Goal: Task Accomplishment & Management: Complete application form

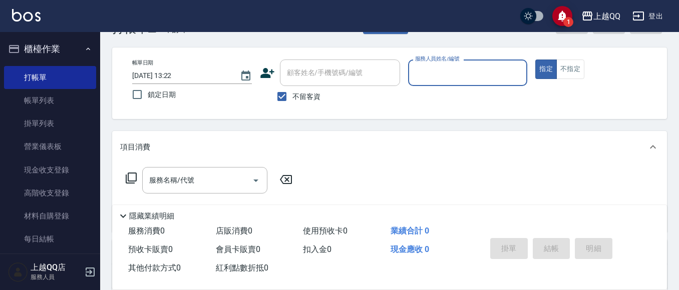
scroll to position [50, 0]
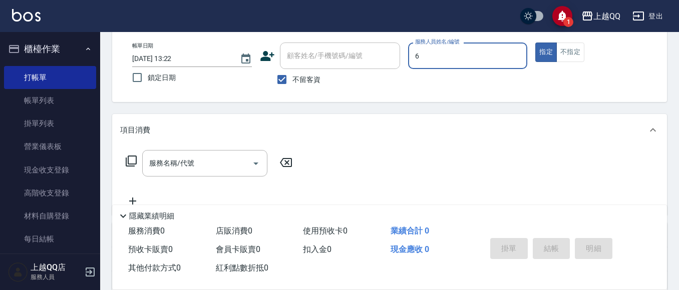
type input "欣樺-6"
type button "true"
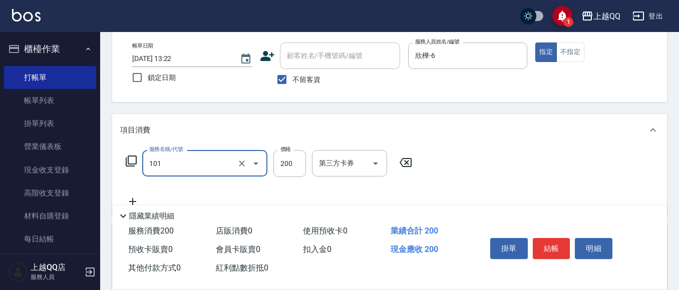
type input "洗髮(101)"
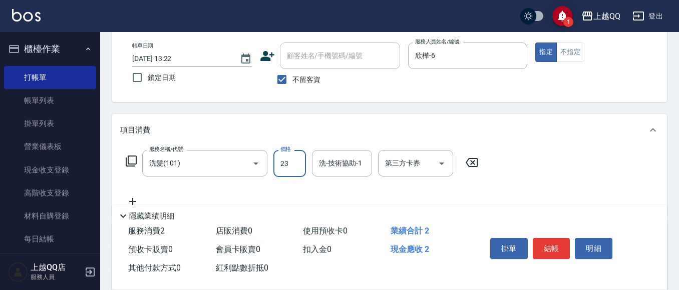
type input "230"
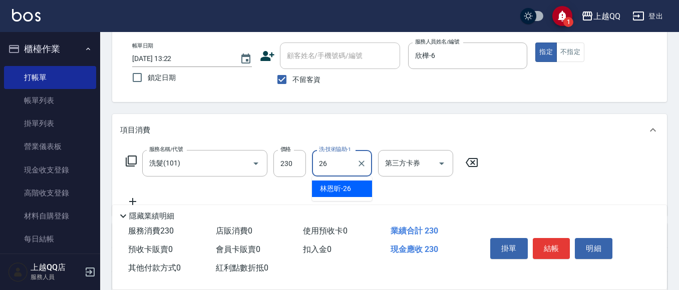
type input "[PERSON_NAME]-26"
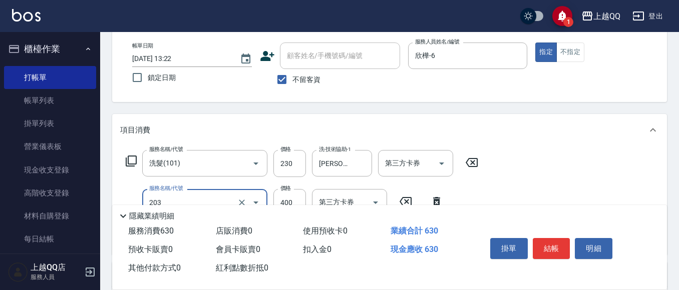
type input "指定單剪(203)"
type input "250"
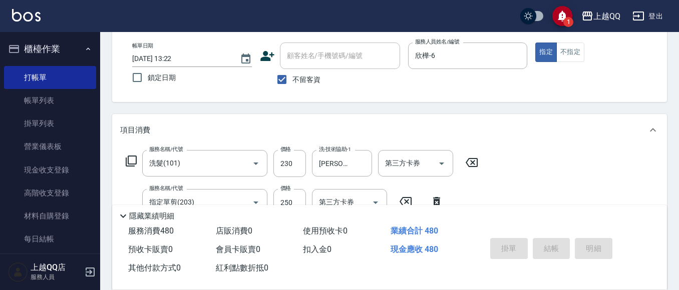
type input "[DATE] 15:54"
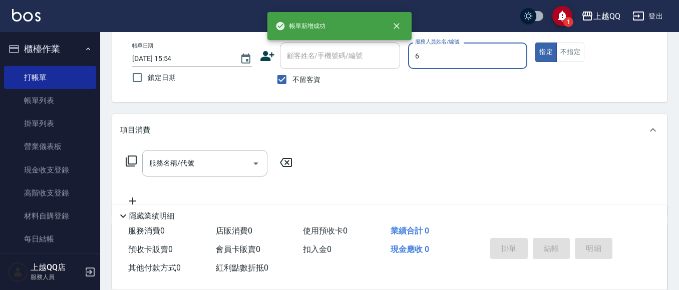
type input "欣樺-6"
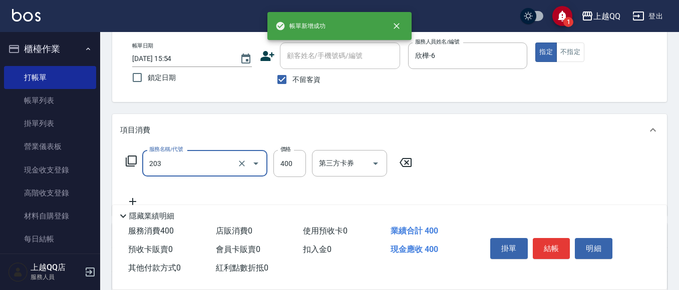
type input "指定單剪(203)"
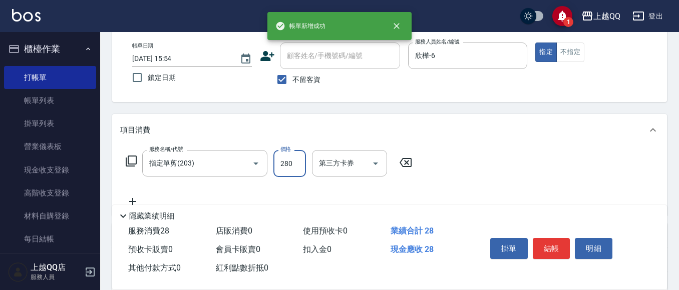
type input "280"
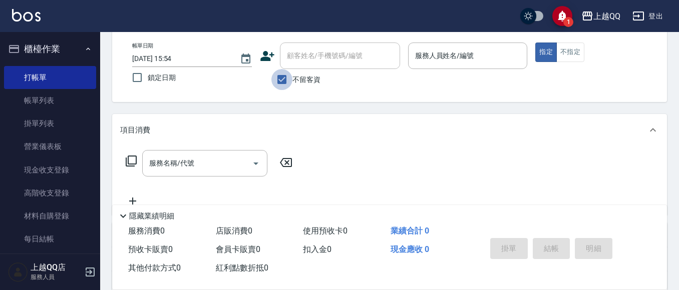
drag, startPoint x: 290, startPoint y: 83, endPoint x: 297, endPoint y: 56, distance: 27.9
click at [292, 79] on label "不留客資" at bounding box center [295, 79] width 49 height 21
click at [292, 79] on input "不留客資" at bounding box center [281, 79] width 21 height 21
checkbox input "false"
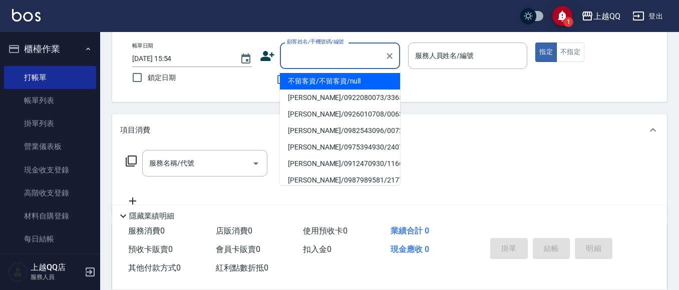
drag, startPoint x: 297, startPoint y: 56, endPoint x: 290, endPoint y: 1, distance: 55.6
click at [302, 53] on div "顧客姓名/手機號碼/編號 顧客姓名/手機號碼/編號" at bounding box center [340, 56] width 120 height 27
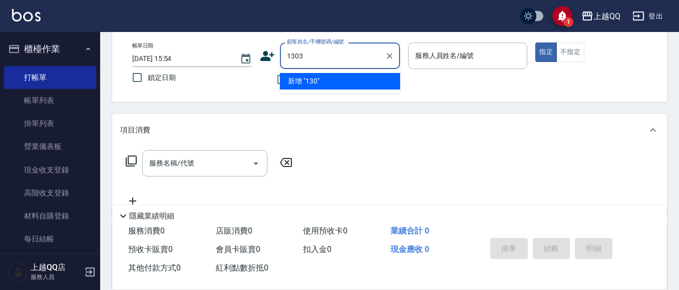
type input "1303"
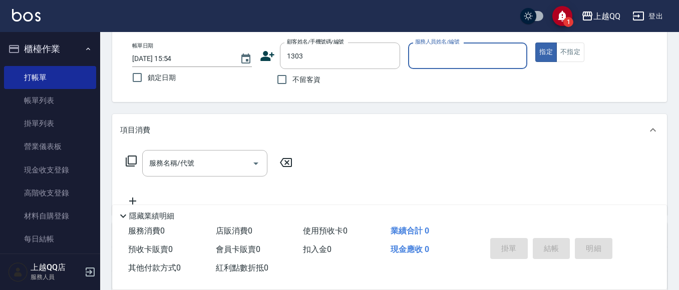
click at [535, 43] on button "指定" at bounding box center [546, 53] width 22 height 20
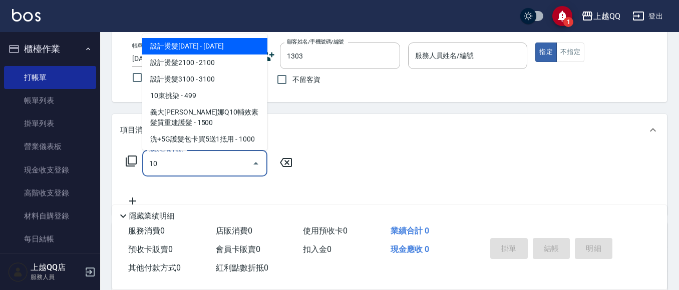
type input "101"
type input "[PERSON_NAME]/0910015771/1303"
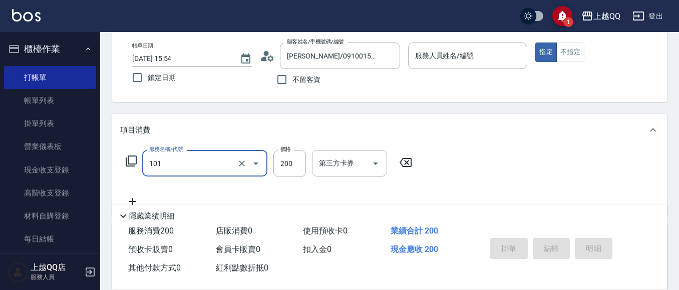
type input "101"
type input "欣樺-6"
type input "洗髮(101)"
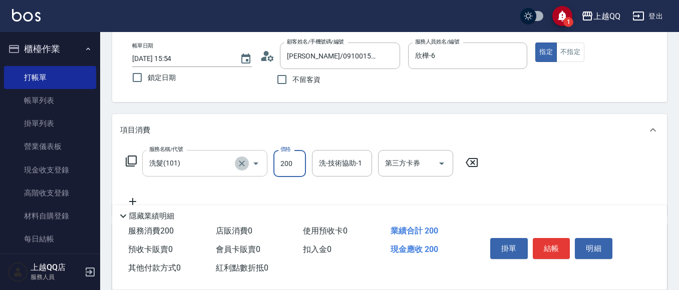
click at [240, 163] on icon "Clear" at bounding box center [242, 164] width 10 height 10
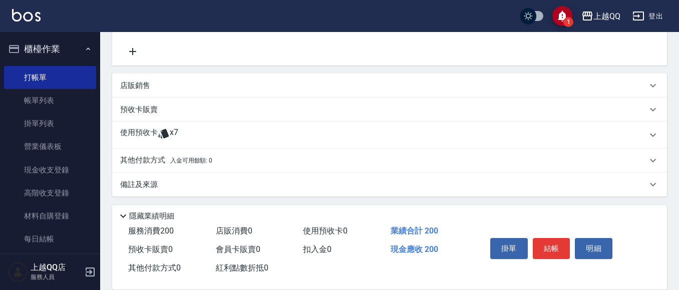
type input "洗髮(101)"
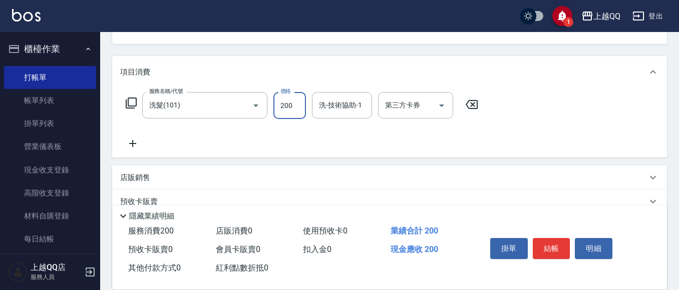
scroll to position [100, 0]
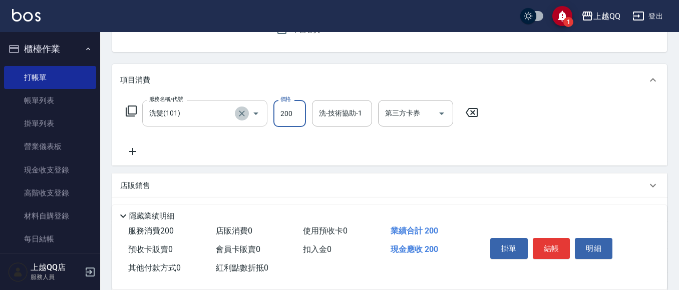
click at [247, 113] on button "Clear" at bounding box center [242, 114] width 14 height 14
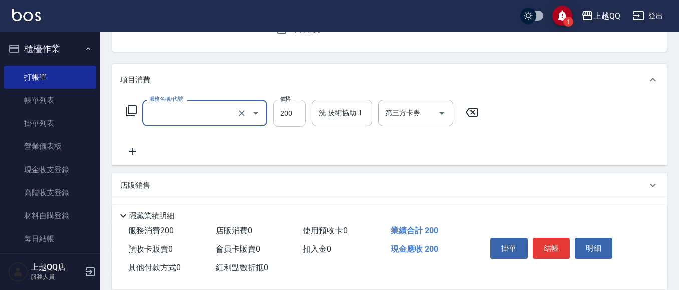
click at [290, 112] on input "200" at bounding box center [289, 113] width 33 height 27
type input "洗髮(101)"
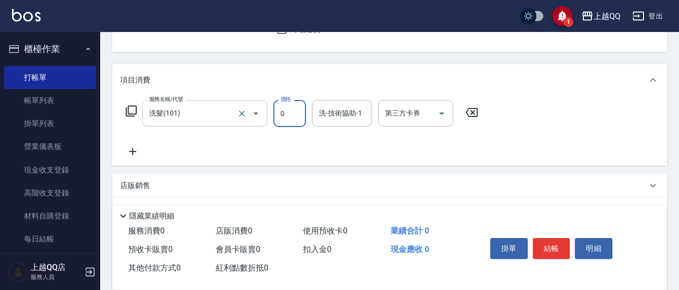
type input "0"
click at [218, 119] on input "洗髮(101)" at bounding box center [191, 114] width 88 height 18
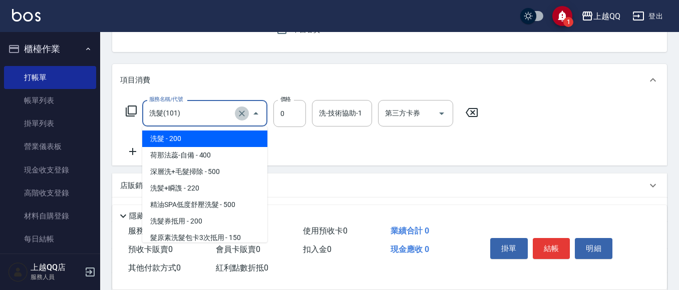
click at [242, 116] on icon "Clear" at bounding box center [242, 114] width 10 height 10
click at [246, 112] on icon "Clear" at bounding box center [242, 114] width 10 height 10
type input "洗髮(101)"
click at [479, 112] on icon at bounding box center [471, 113] width 25 height 12
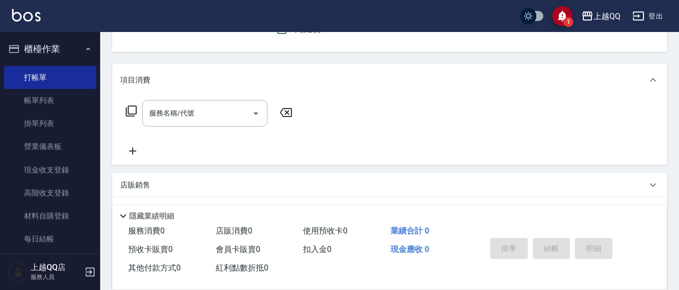
click at [571, 103] on div "服務名稱/代號 服務名稱/代號" at bounding box center [389, 130] width 555 height 69
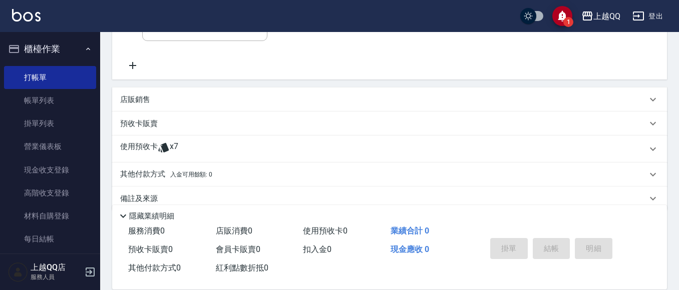
scroll to position [202, 0]
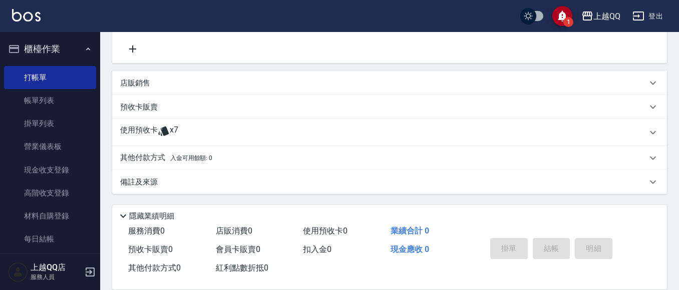
click at [146, 141] on div "使用預收卡 x7" at bounding box center [389, 132] width 555 height 27
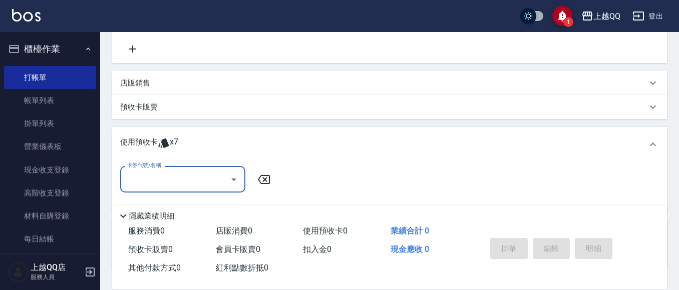
scroll to position [0, 0]
click at [166, 164] on div "卡券代號/名稱 卡券代號/名稱" at bounding box center [389, 187] width 555 height 51
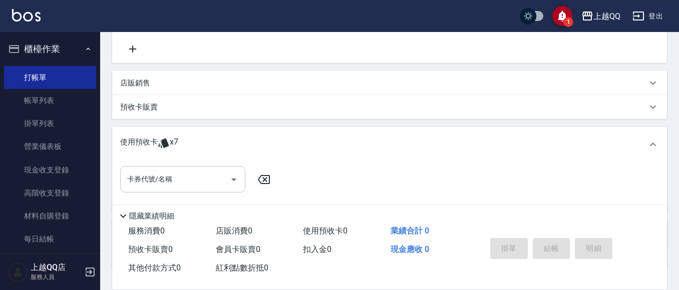
click at [176, 176] on input "卡券代號/名稱" at bounding box center [175, 180] width 101 height 18
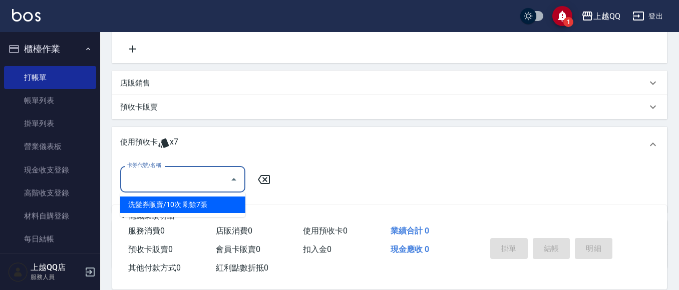
click at [191, 202] on div "洗髮券販賣/10次 剩餘7張" at bounding box center [182, 205] width 125 height 17
type input "洗髮券販賣/10次"
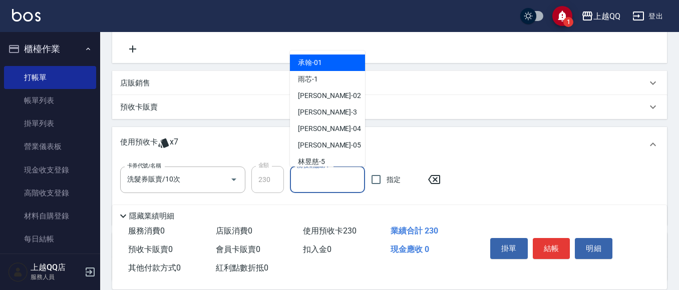
click at [310, 174] on input "洗-技術協助-1" at bounding box center [327, 180] width 66 height 18
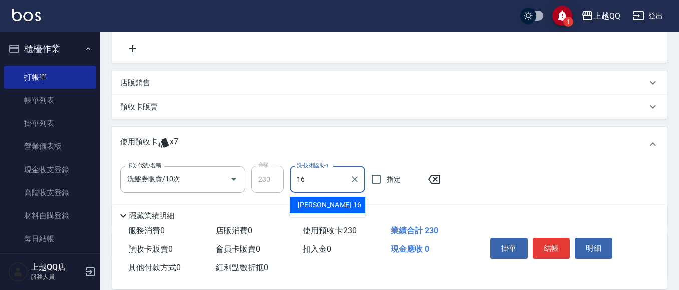
type input "[PERSON_NAME]-16"
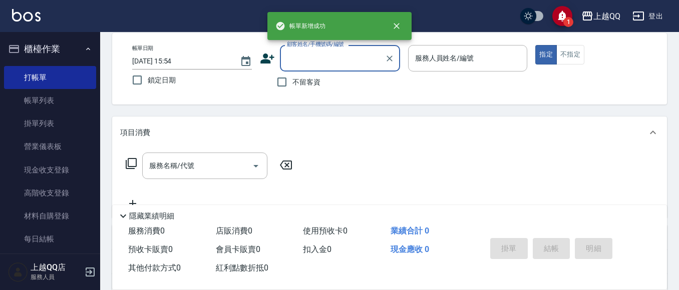
scroll to position [50, 0]
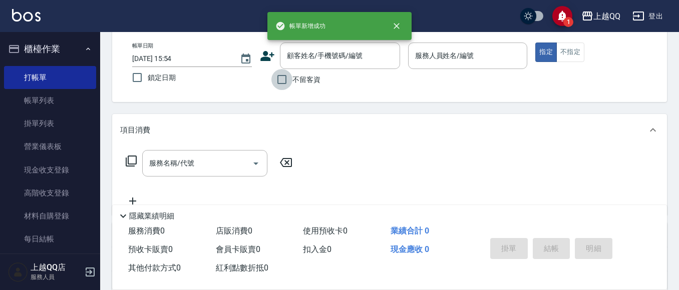
drag, startPoint x: 282, startPoint y: 77, endPoint x: 349, endPoint y: 70, distance: 66.9
click at [285, 75] on input "不留客資" at bounding box center [281, 79] width 21 height 21
checkbox input "true"
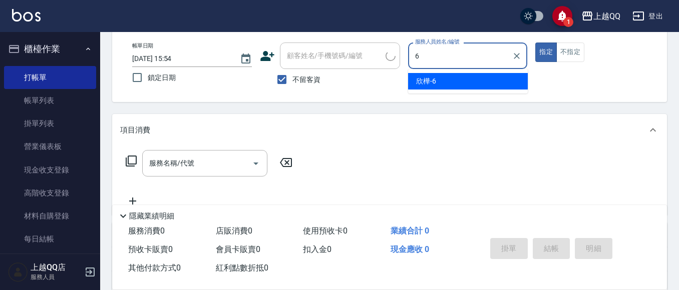
type input "欣樺-6"
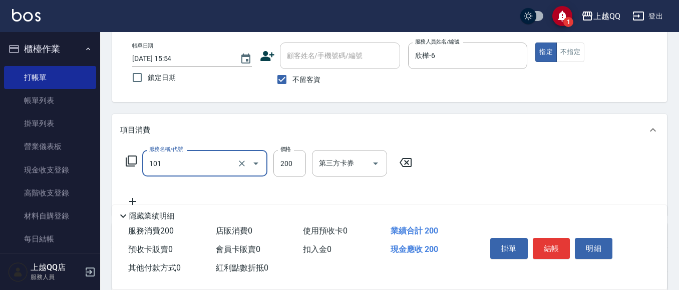
type input "洗髮(101)"
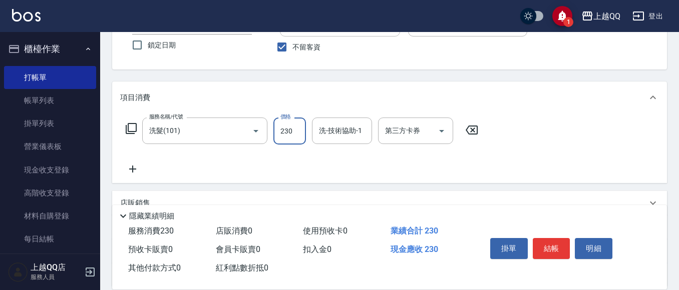
scroll to position [100, 0]
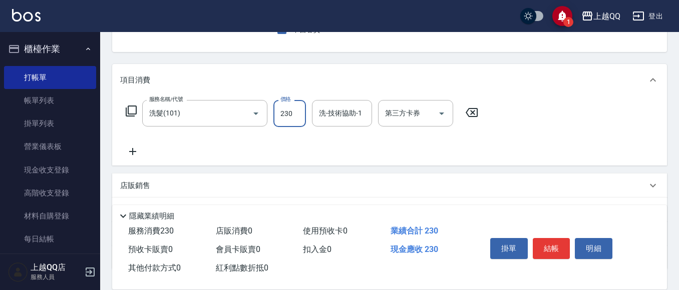
type input "230"
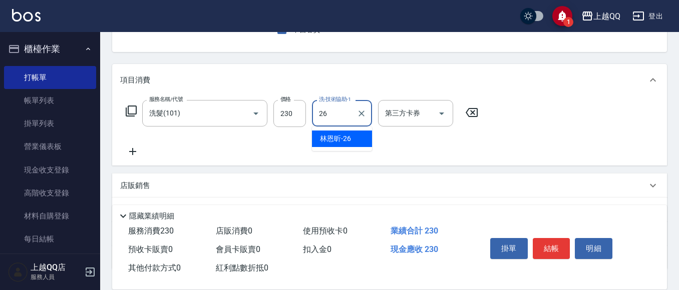
type input "[PERSON_NAME]-26"
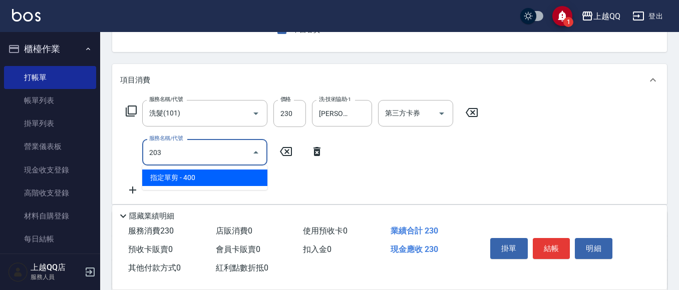
type input "指定單剪(203)"
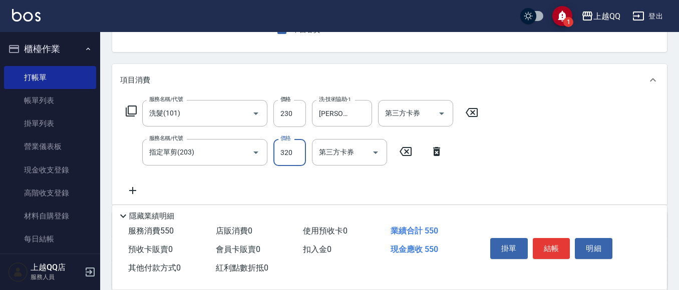
type input "320"
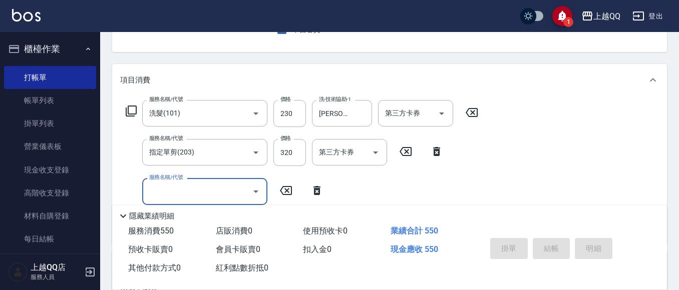
type input "[DATE] 15:55"
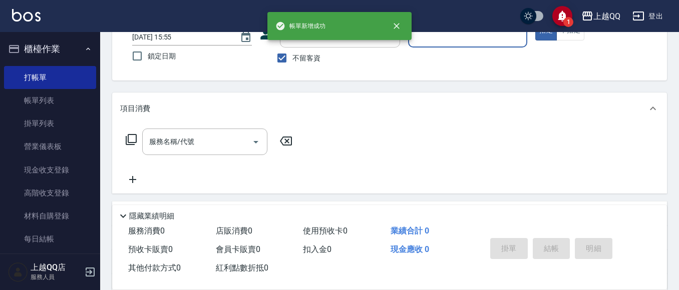
scroll to position [47, 0]
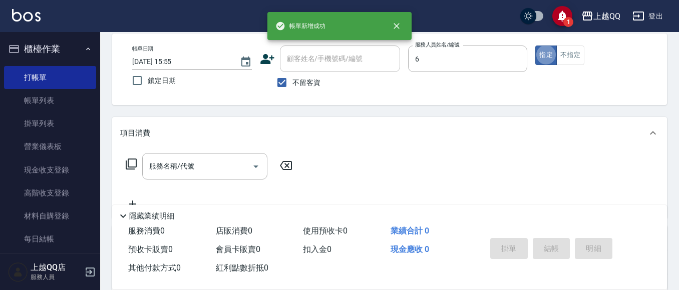
type input "欣樺-6"
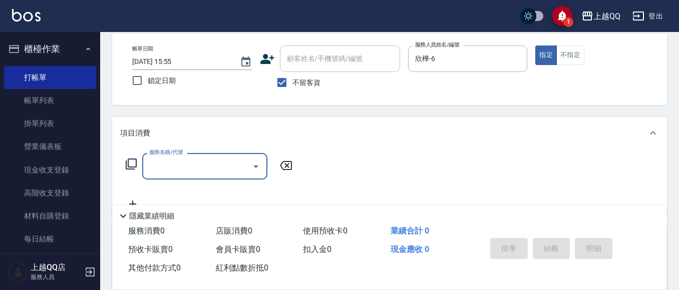
drag, startPoint x: 284, startPoint y: 80, endPoint x: 293, endPoint y: 70, distance: 13.5
click at [285, 80] on input "不留客資" at bounding box center [281, 82] width 21 height 21
checkbox input "false"
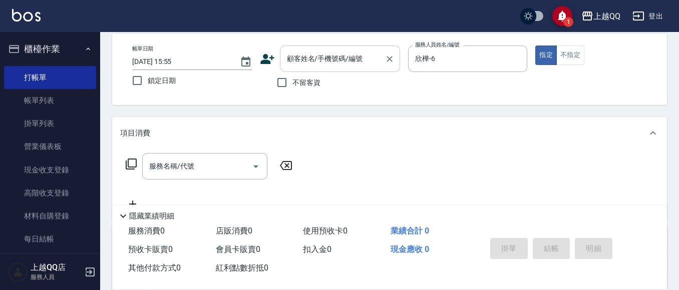
click at [294, 69] on div "顧客姓名/手機號碼/編號" at bounding box center [340, 59] width 120 height 27
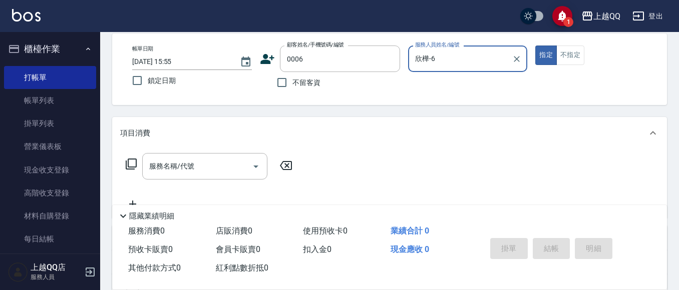
click at [535, 46] on button "指定" at bounding box center [546, 56] width 22 height 20
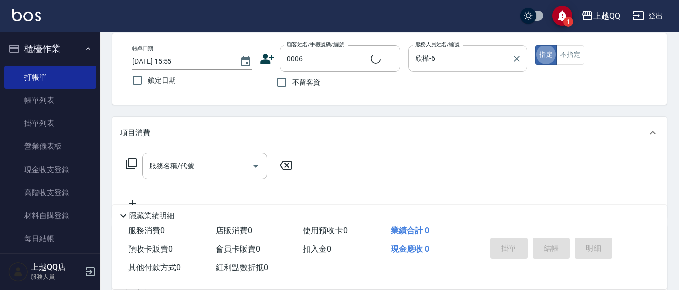
type input "[PERSON_NAME]/0935695722/0006"
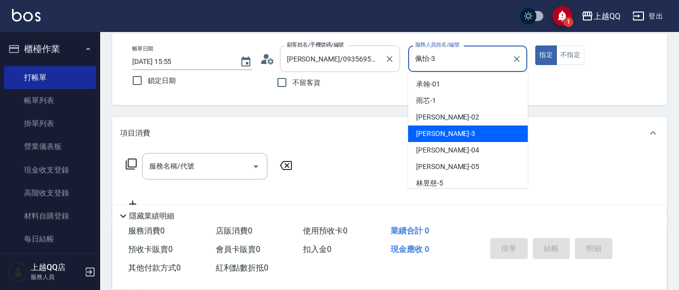
drag, startPoint x: 451, startPoint y: 52, endPoint x: 346, endPoint y: 60, distance: 104.9
click at [346, 60] on div "帳單日期 [DATE] 15:55 鎖定日期 顧客姓名/手機號碼/編號 [PERSON_NAME]/0935695722/0006 顧客姓名/手機號碼/編號 …" at bounding box center [389, 70] width 531 height 48
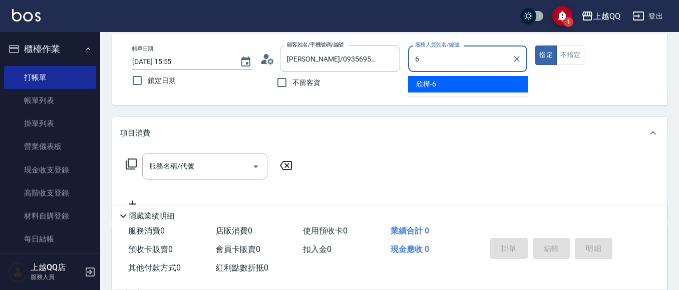
type input "欣樺-6"
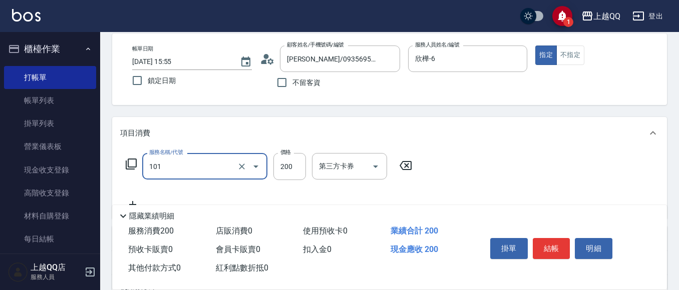
type input "洗髮(101)"
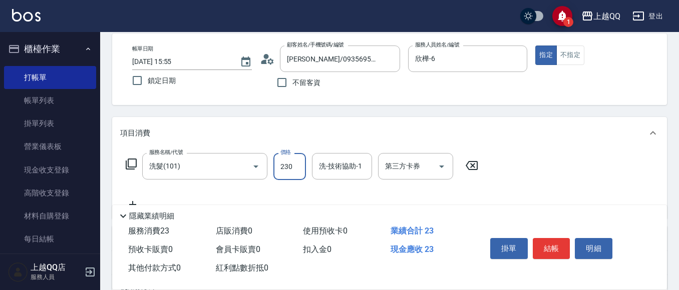
type input "230"
type input "1"
type input "[PERSON_NAME]-25"
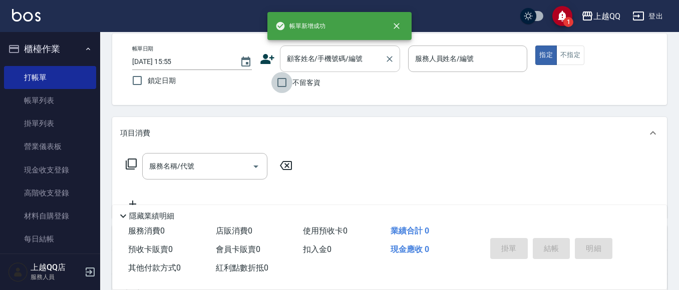
drag, startPoint x: 287, startPoint y: 88, endPoint x: 376, endPoint y: 65, distance: 91.4
click at [294, 85] on label "不留客資" at bounding box center [295, 82] width 49 height 21
click at [292, 85] on input "不留客資" at bounding box center [281, 82] width 21 height 21
checkbox input "true"
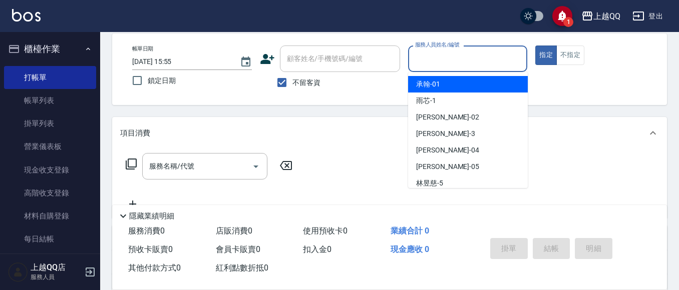
drag, startPoint x: 452, startPoint y: 61, endPoint x: 454, endPoint y: 8, distance: 53.6
click at [452, 61] on input "服務人員姓名/編號" at bounding box center [467, 59] width 111 height 18
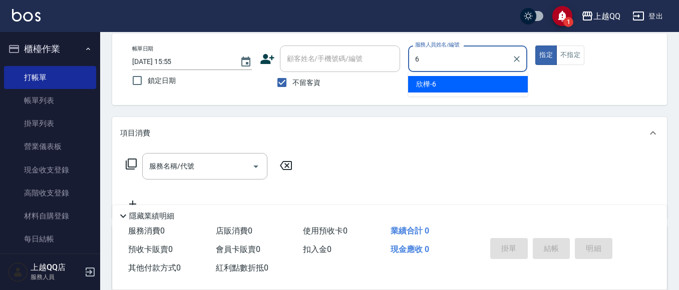
type input "欣樺-6"
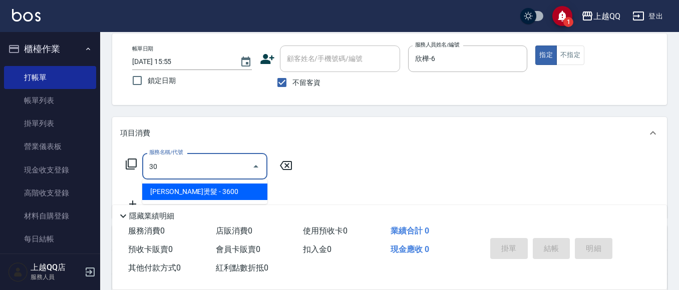
type input "3"
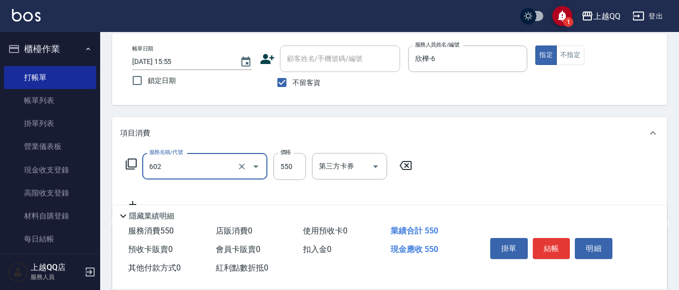
type input "髮原素清潔舒醒頭皮洗(602)"
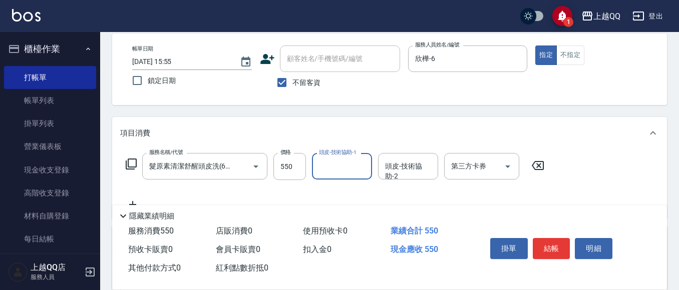
type input "1"
type input "[PERSON_NAME]-16"
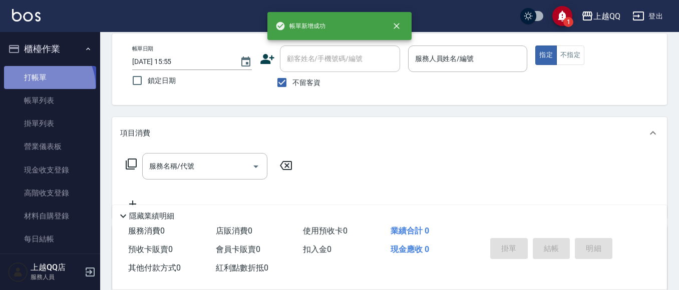
click at [39, 87] on link "打帳單" at bounding box center [50, 77] width 92 height 23
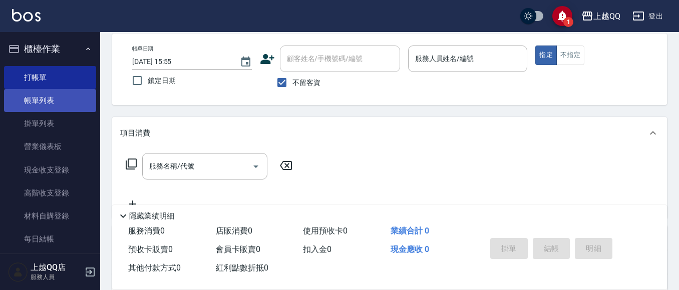
click at [41, 101] on link "帳單列表" at bounding box center [50, 100] width 92 height 23
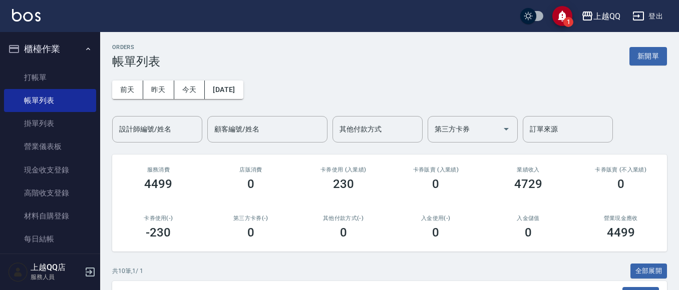
click at [134, 128] on input "設計師編號/姓名" at bounding box center [157, 130] width 81 height 18
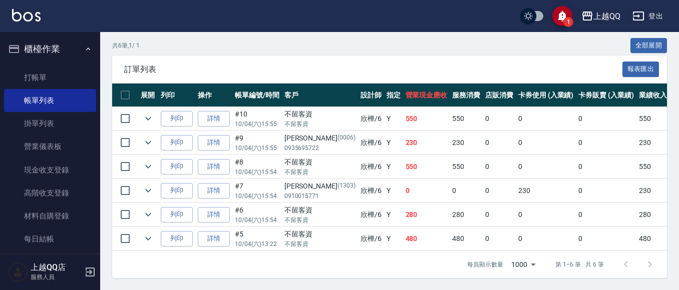
scroll to position [234, 0]
type input "欣樺-6"
click at [59, 80] on link "打帳單" at bounding box center [50, 77] width 92 height 23
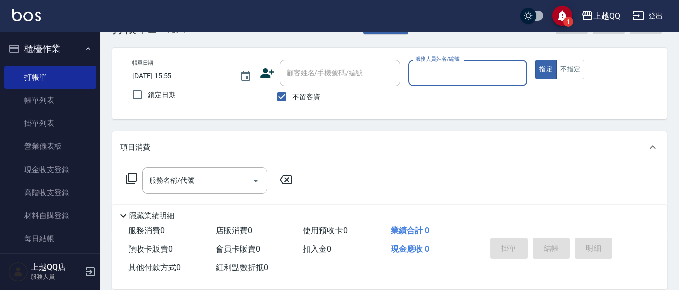
scroll to position [50, 0]
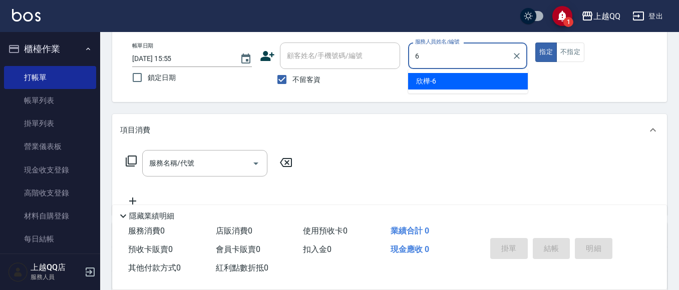
type input "6"
type button "true"
type input "欣樺-6"
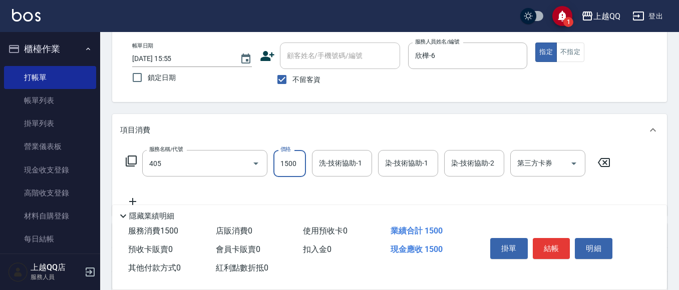
type input "設計染髮/網路(405)"
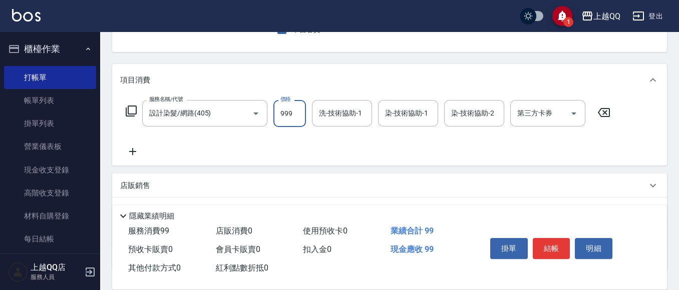
type input "999"
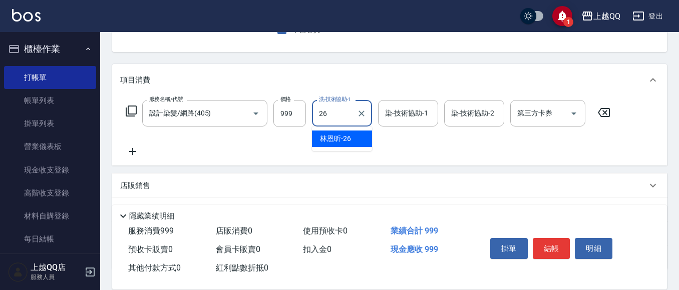
type input "[PERSON_NAME]-26"
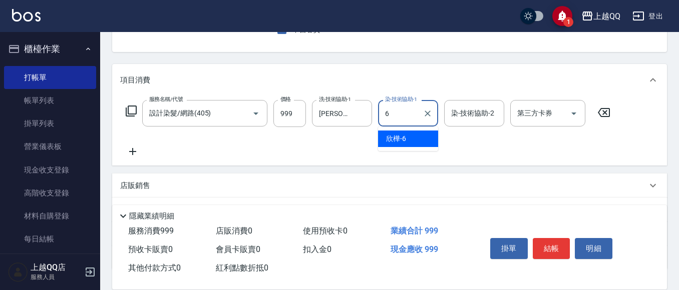
type input "欣樺-6"
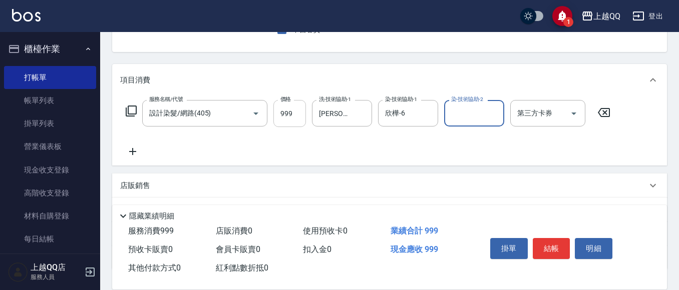
click at [298, 111] on input "999" at bounding box center [289, 113] width 33 height 27
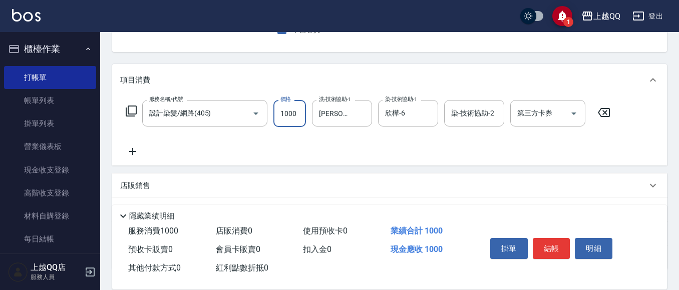
type input "1000"
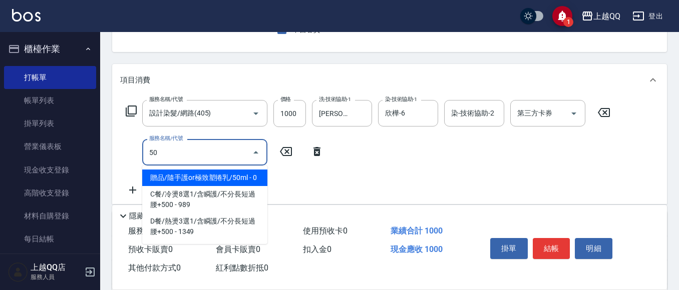
type input "505"
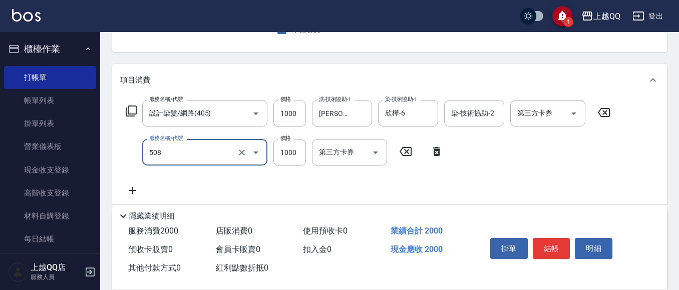
type input "PH.5髪療重建護髮(508)"
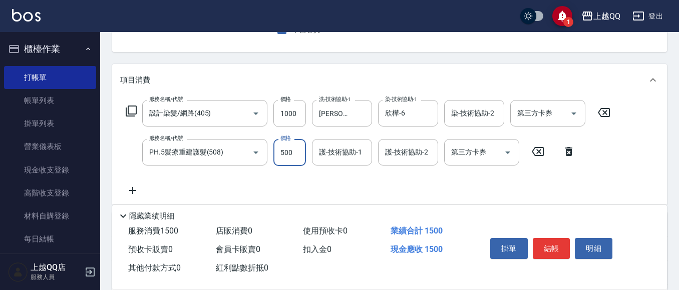
type input "500"
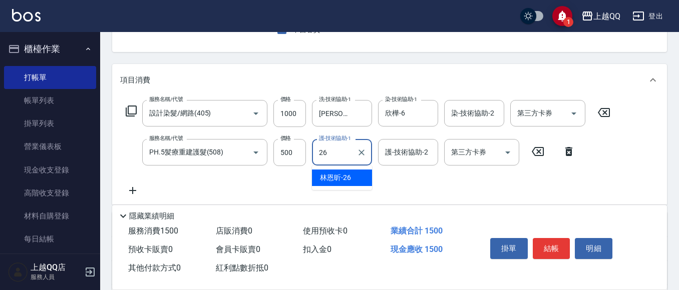
type input "[PERSON_NAME]-26"
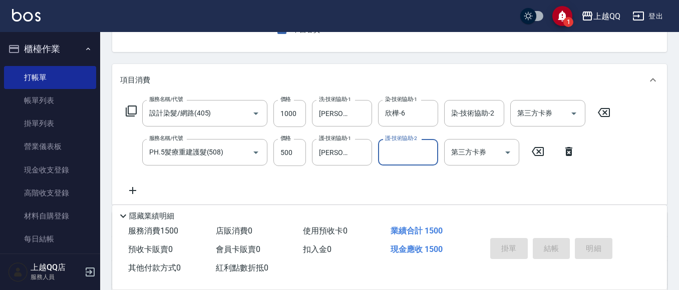
type input "[DATE] 15:56"
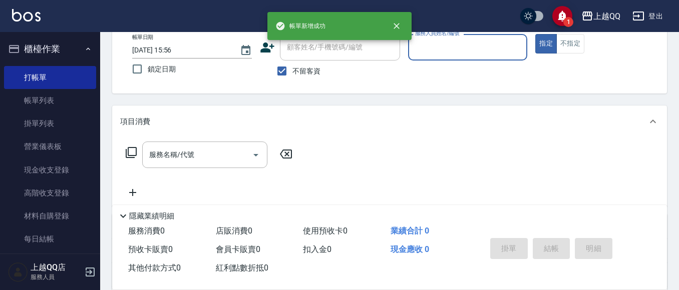
scroll to position [47, 0]
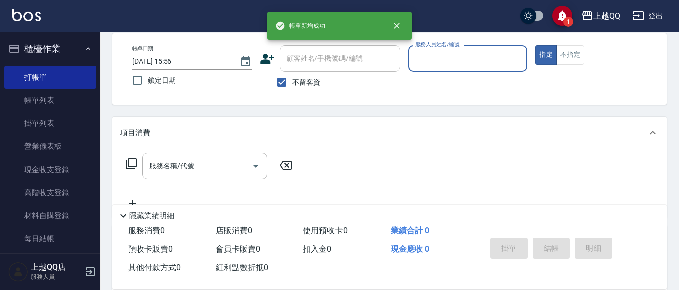
drag, startPoint x: 282, startPoint y: 88, endPoint x: 296, endPoint y: 54, distance: 36.6
click at [285, 77] on input "不留客資" at bounding box center [281, 82] width 21 height 21
checkbox input "false"
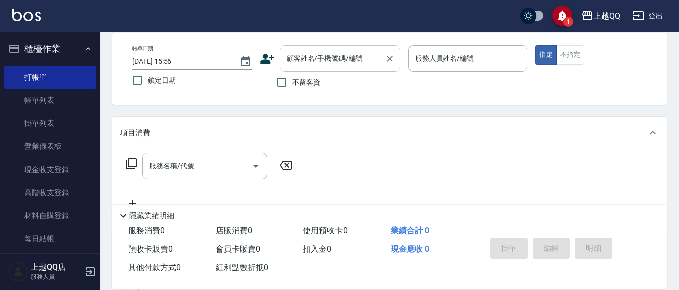
click at [300, 55] on input "顧客姓名/手機號碼/編號" at bounding box center [332, 59] width 96 height 18
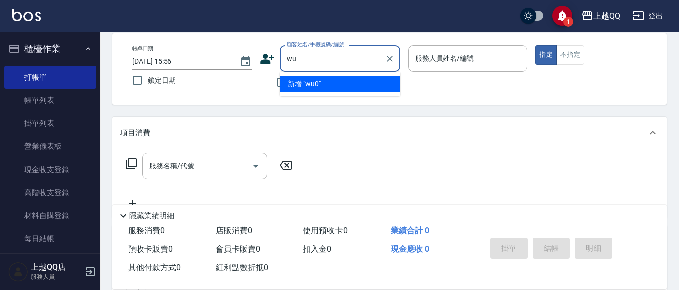
type input "w"
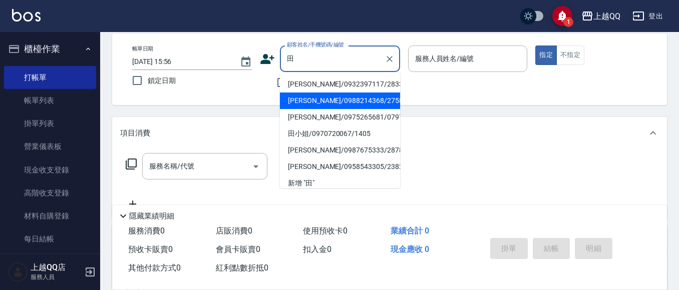
click at [325, 98] on li "[PERSON_NAME]/0988214368/2758" at bounding box center [340, 101] width 120 height 17
type input "[PERSON_NAME]/0988214368/2758"
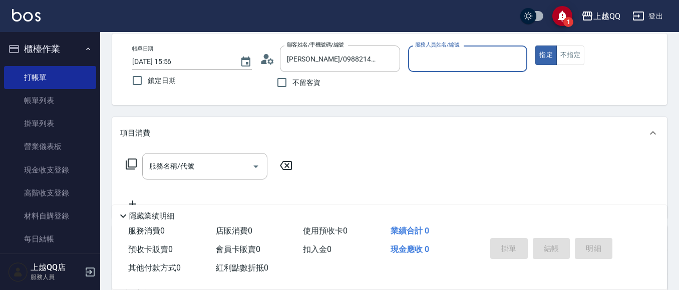
type input "欣樺-6"
click at [174, 177] on div "服務名稱/代號" at bounding box center [204, 166] width 125 height 27
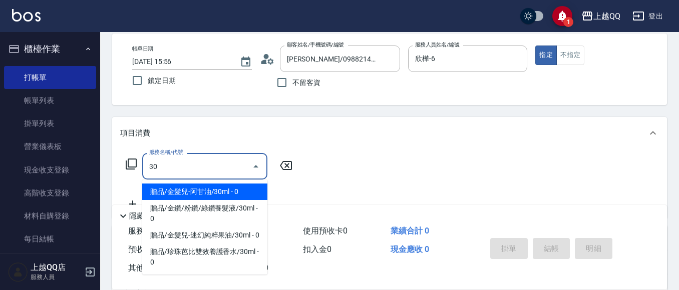
type input "3"
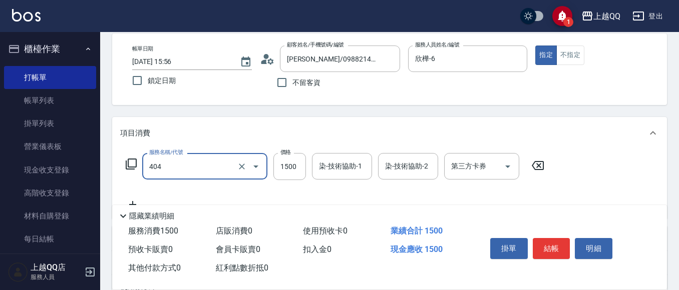
type input "設計染髮(404)"
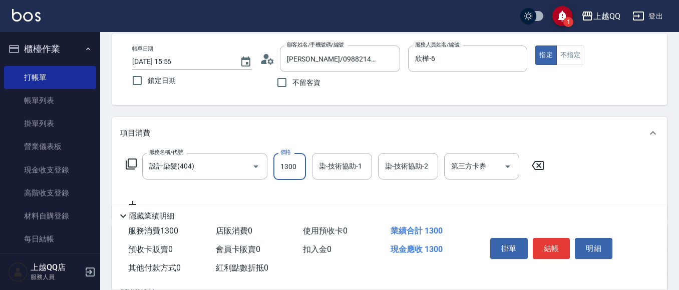
type input "1300"
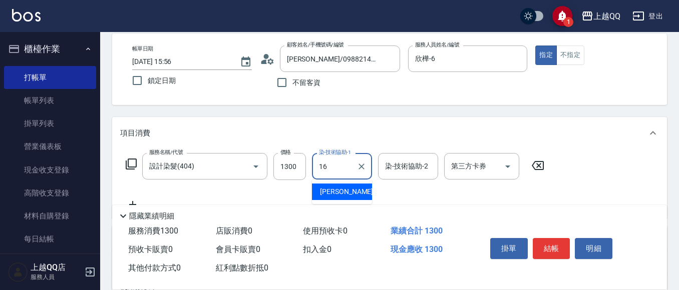
type input "1"
type input "[PERSON_NAME]-26"
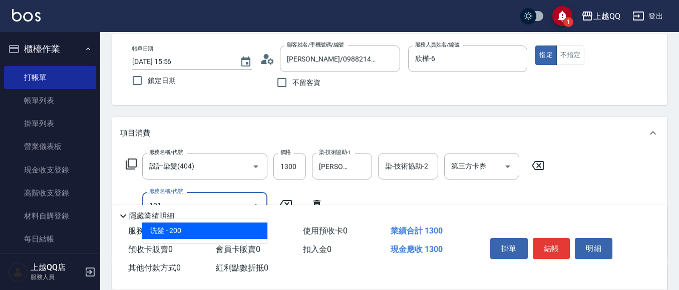
type input "洗髮(101)"
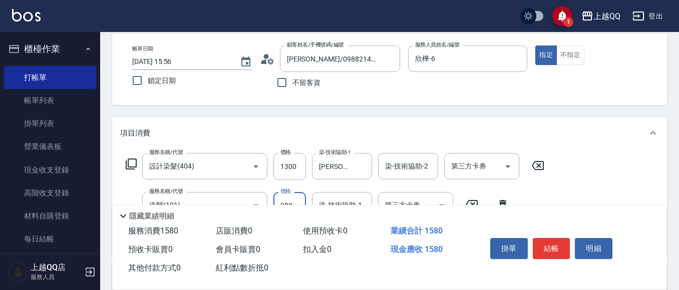
type input "280"
type input "[PERSON_NAME]-26"
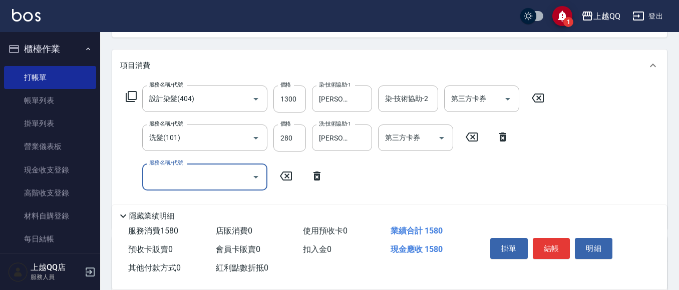
scroll to position [97, 0]
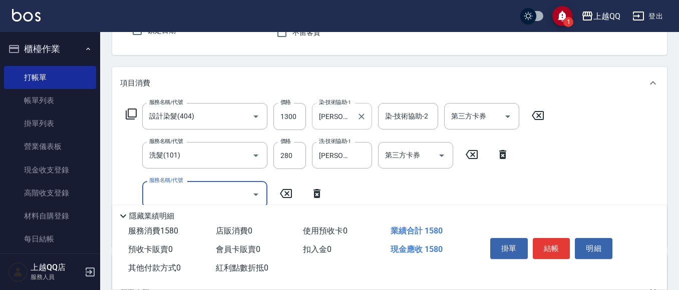
click at [366, 122] on div at bounding box center [360, 116] width 13 height 27
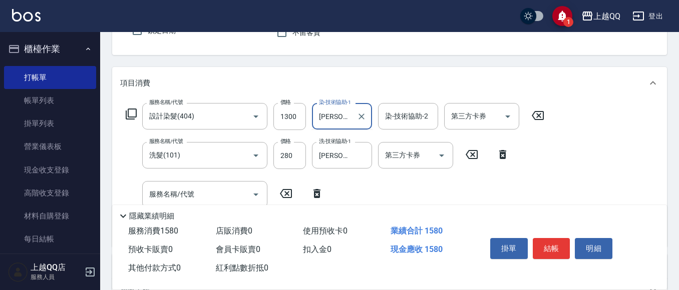
type input "林"
type input "欣樺-6"
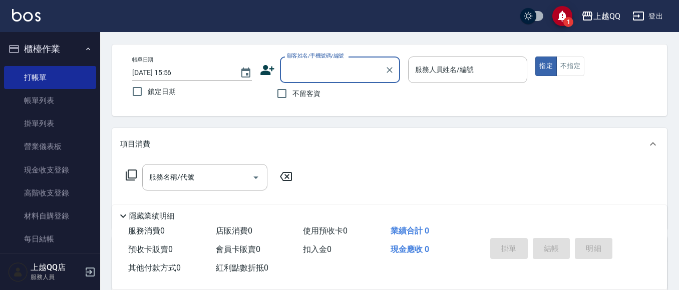
scroll to position [0, 0]
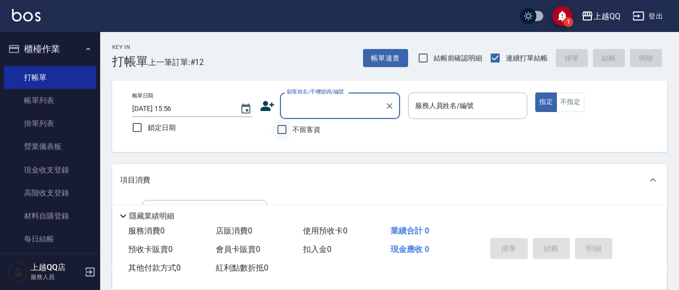
click at [280, 131] on input "不留客資" at bounding box center [281, 129] width 21 height 21
checkbox input "true"
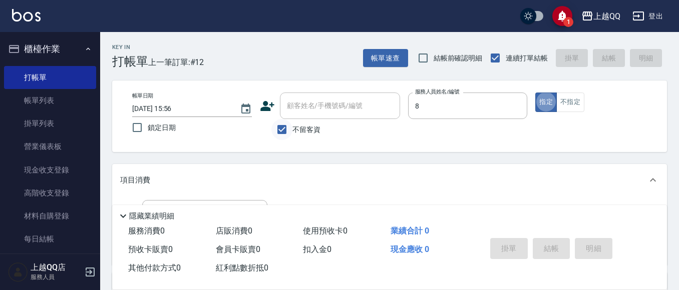
type input "[PERSON_NAME]-8"
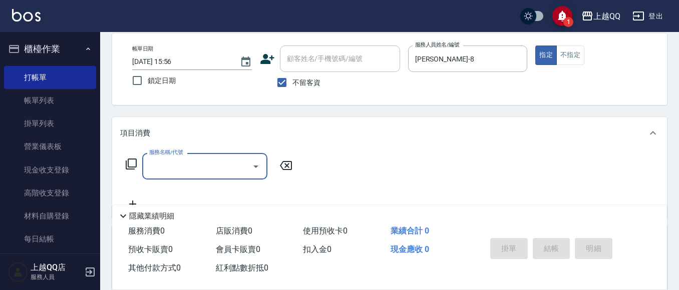
scroll to position [56, 0]
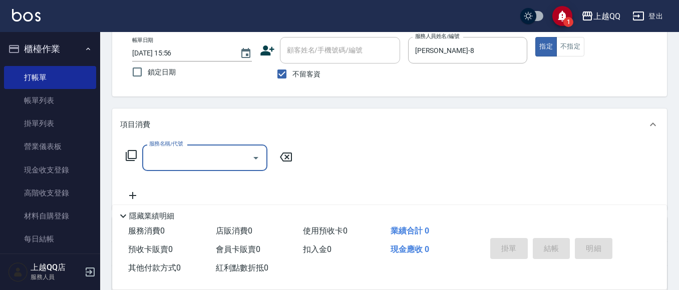
click at [131, 155] on icon at bounding box center [131, 156] width 12 height 12
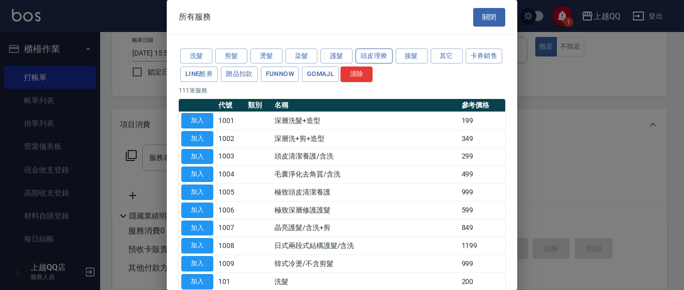
click at [371, 54] on button "頭皮理療" at bounding box center [373, 57] width 37 height 16
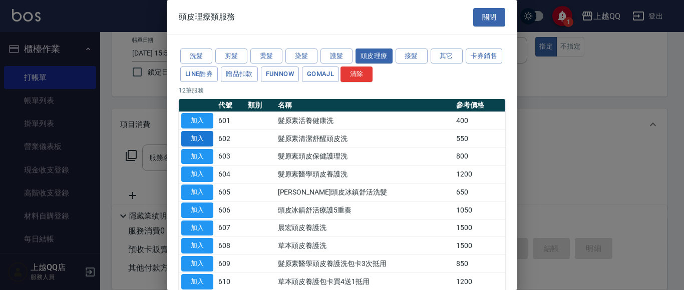
click at [197, 138] on button "加入" at bounding box center [197, 139] width 32 height 16
type input "髮原素清潔舒醒頭皮洗(602)"
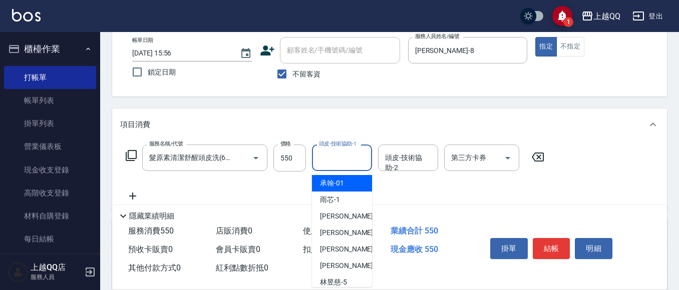
click at [334, 165] on div "頭皮-技術協助-1 頭皮-技術協助-1" at bounding box center [342, 158] width 60 height 27
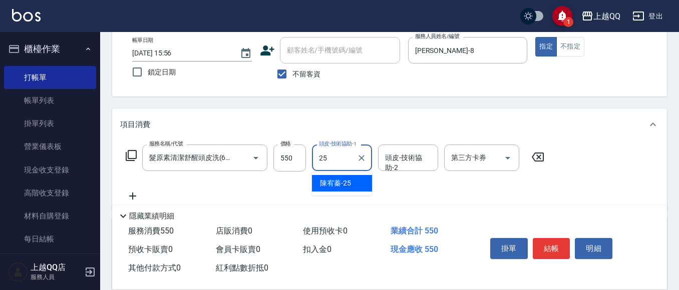
click at [346, 177] on div "[PERSON_NAME]-25" at bounding box center [342, 183] width 60 height 17
type input "[PERSON_NAME]-25"
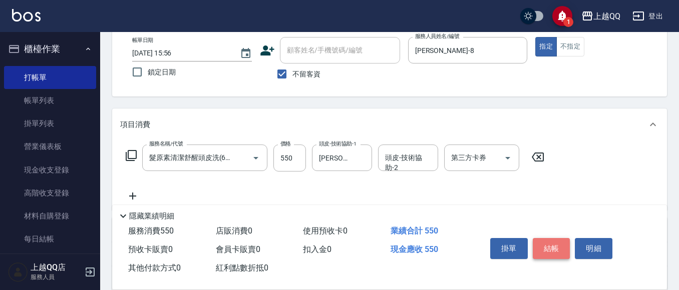
click at [555, 242] on button "結帳" at bounding box center [552, 248] width 38 height 21
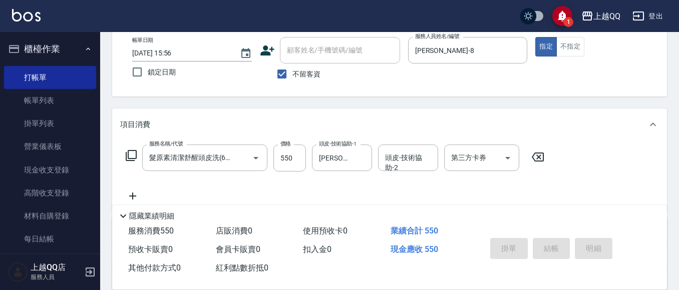
type input "[DATE] 16:19"
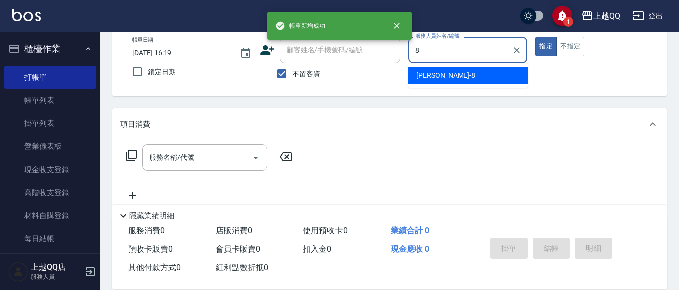
type input "[PERSON_NAME]-8"
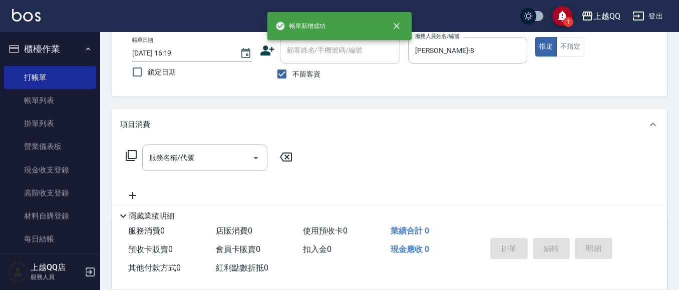
click at [134, 151] on icon at bounding box center [131, 155] width 11 height 11
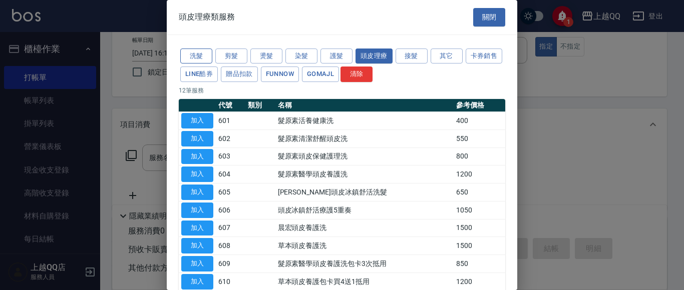
click at [184, 51] on button "洗髮" at bounding box center [196, 57] width 32 height 16
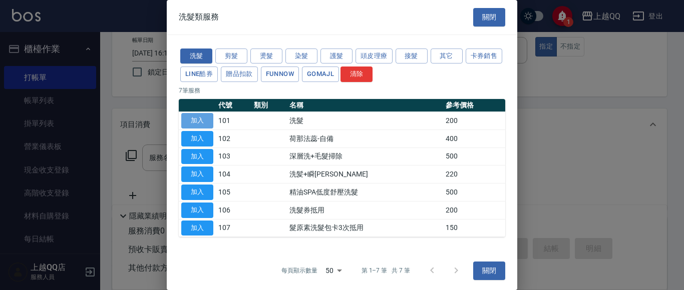
click at [207, 120] on button "加入" at bounding box center [197, 121] width 32 height 16
type input "洗髮(101)"
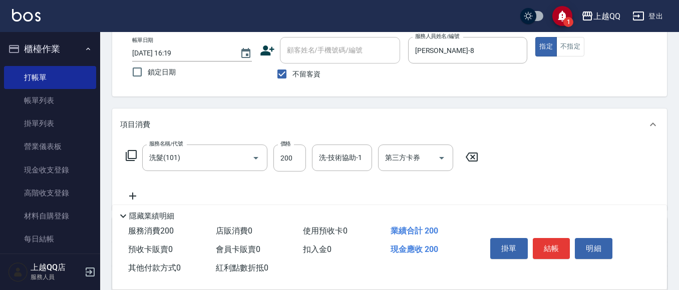
click at [132, 153] on icon at bounding box center [131, 156] width 12 height 12
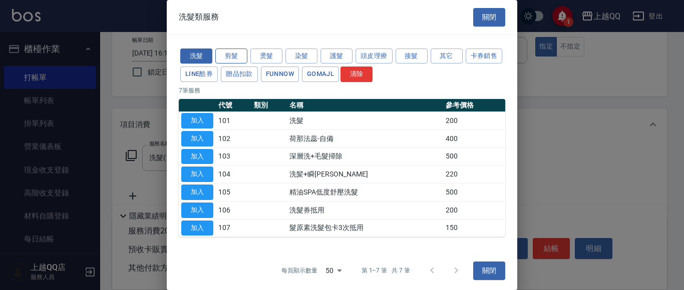
click at [226, 54] on button "剪髮" at bounding box center [231, 57] width 32 height 16
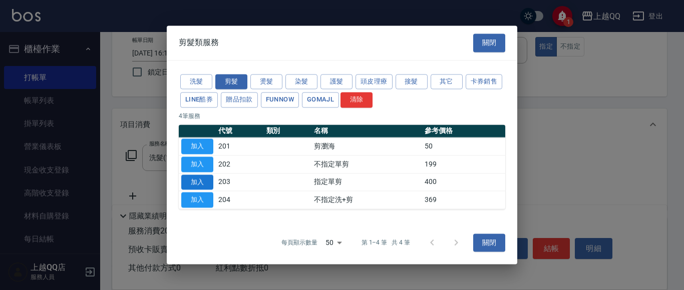
click at [203, 187] on button "加入" at bounding box center [197, 183] width 32 height 16
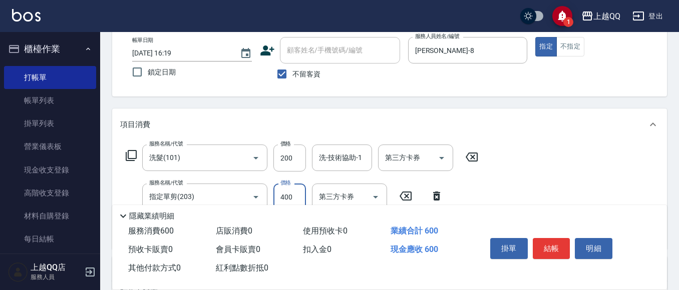
click at [293, 196] on input "400" at bounding box center [289, 197] width 33 height 27
type input "350"
click at [337, 157] on div "洗-技術協助-1 洗-技術協助-1" at bounding box center [342, 158] width 60 height 27
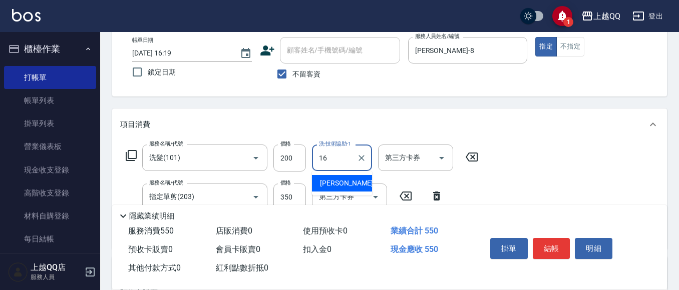
click at [337, 180] on span "[PERSON_NAME] -16" at bounding box center [351, 183] width 63 height 11
type input "[PERSON_NAME]-16"
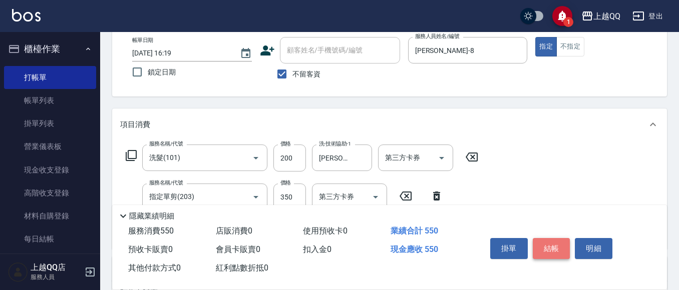
click at [548, 244] on button "結帳" at bounding box center [552, 248] width 38 height 21
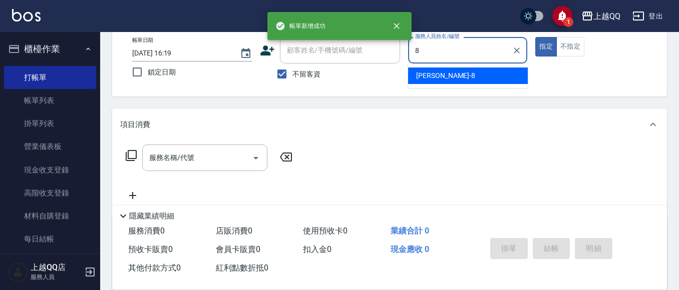
type input "[PERSON_NAME]-8"
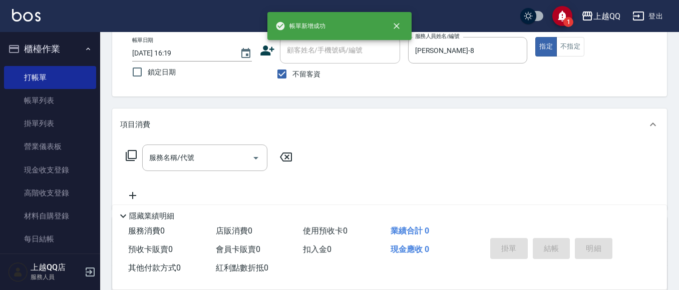
click at [124, 152] on div "服務名稱/代號 服務名稱/代號" at bounding box center [209, 158] width 178 height 27
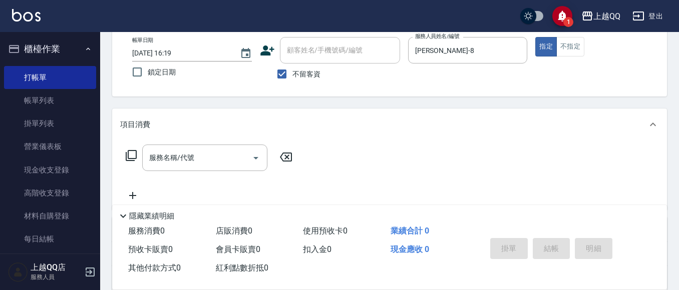
click at [126, 149] on div "服務名稱/代號 服務名稱/代號" at bounding box center [209, 158] width 178 height 27
click at [132, 156] on icon at bounding box center [131, 156] width 12 height 12
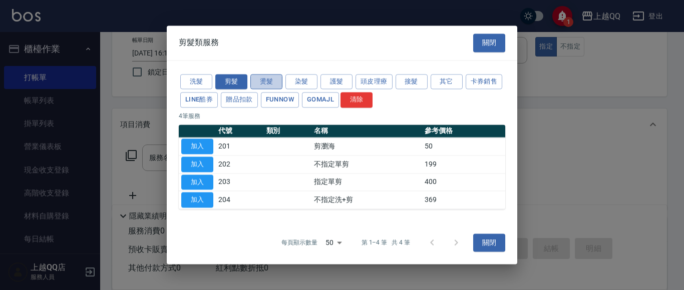
click at [267, 78] on button "燙髮" at bounding box center [266, 82] width 32 height 16
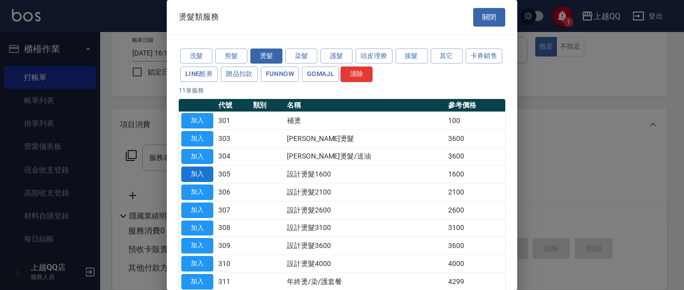
click at [197, 172] on button "加入" at bounding box center [197, 175] width 32 height 16
type input "設計燙髮1600(305)"
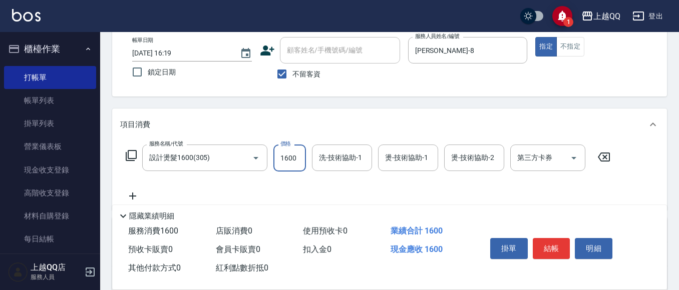
click at [292, 159] on input "1600" at bounding box center [289, 158] width 33 height 27
type input "1299"
click at [345, 154] on div "洗-技術協助-1 洗-技術協助-1" at bounding box center [342, 158] width 60 height 27
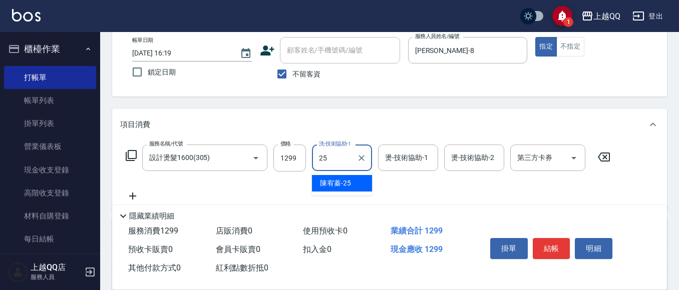
click at [339, 185] on span "[PERSON_NAME]-25" at bounding box center [335, 183] width 31 height 11
click at [380, 160] on div "燙-技術協助-1" at bounding box center [408, 158] width 60 height 27
type input "[PERSON_NAME]-25"
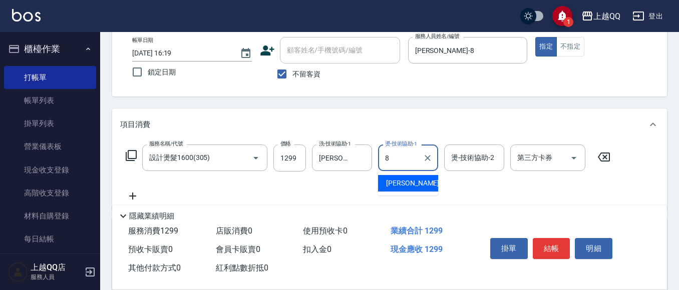
click at [408, 182] on div "[PERSON_NAME] -8" at bounding box center [408, 183] width 60 height 17
type input "[PERSON_NAME]-8"
click at [560, 244] on button "結帳" at bounding box center [552, 248] width 38 height 21
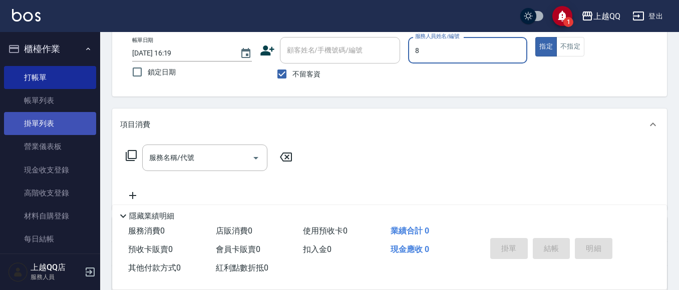
type input "[PERSON_NAME]-8"
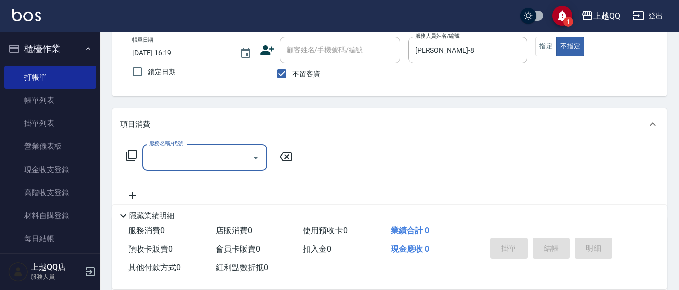
click at [134, 151] on icon at bounding box center [131, 155] width 11 height 11
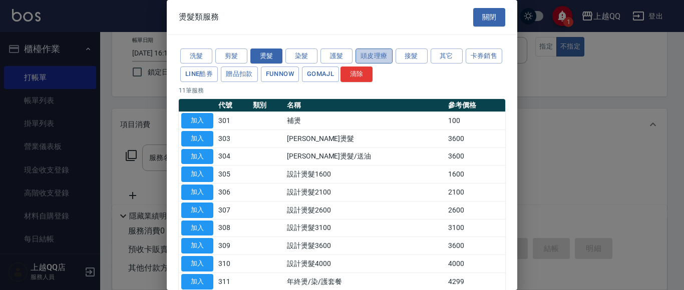
click at [378, 53] on button "頭皮理療" at bounding box center [373, 57] width 37 height 16
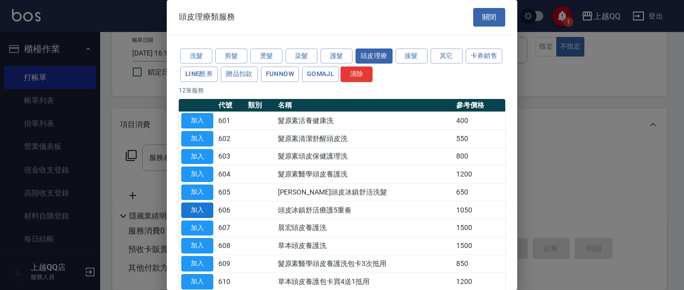
click at [196, 210] on button "加入" at bounding box center [197, 211] width 32 height 16
type input "頭皮冰鎮舒活療護5重奏(606)"
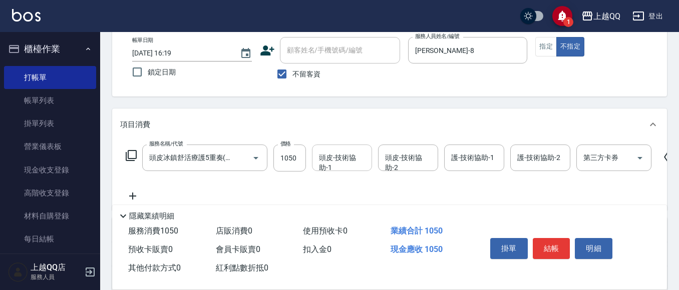
click at [334, 160] on div "頭皮-技術協助-1 頭皮-技術協助-1" at bounding box center [342, 158] width 60 height 27
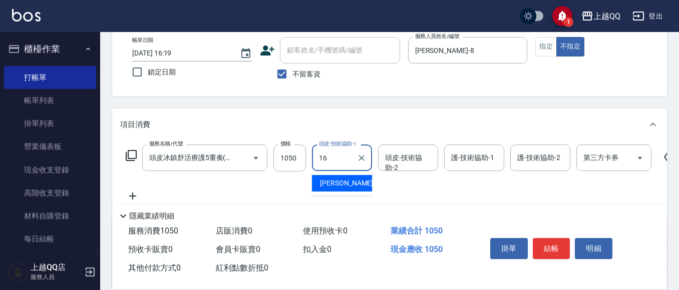
click at [332, 185] on span "[PERSON_NAME] -16" at bounding box center [351, 183] width 63 height 11
type input "[PERSON_NAME]-16"
click at [459, 162] on div "護-技術協助-1 護-技術協助-1" at bounding box center [474, 158] width 60 height 27
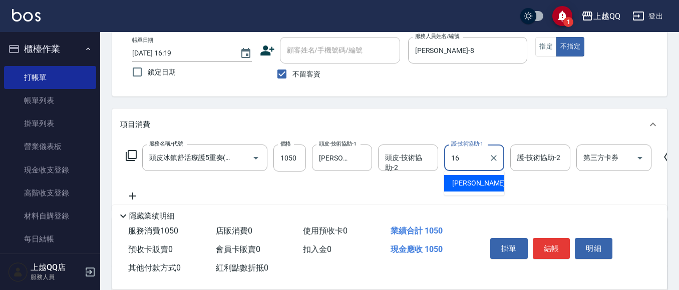
click at [470, 187] on span "[PERSON_NAME] -16" at bounding box center [483, 183] width 63 height 11
type input "[PERSON_NAME]-16"
click at [556, 246] on button "結帳" at bounding box center [552, 248] width 38 height 21
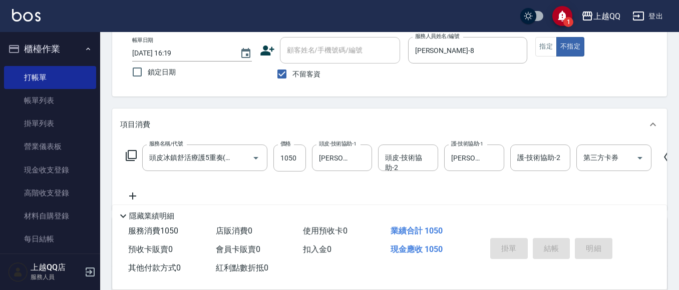
type input "[DATE] 16:46"
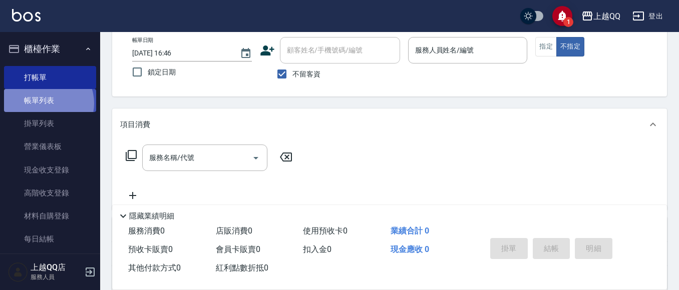
click at [45, 104] on link "帳單列表" at bounding box center [50, 100] width 92 height 23
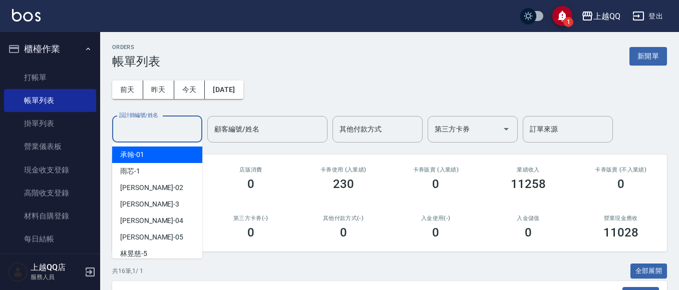
click at [163, 131] on input "設計師編號/姓名" at bounding box center [157, 130] width 81 height 18
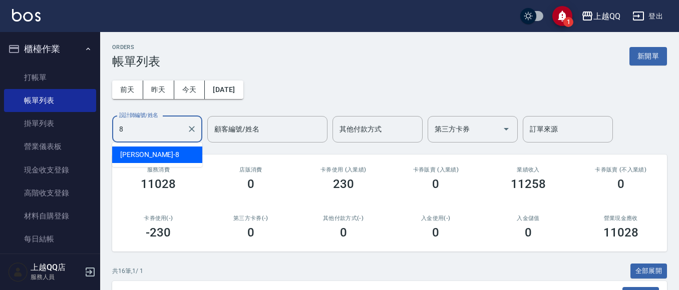
click at [166, 156] on div "[PERSON_NAME] -8" at bounding box center [157, 155] width 90 height 17
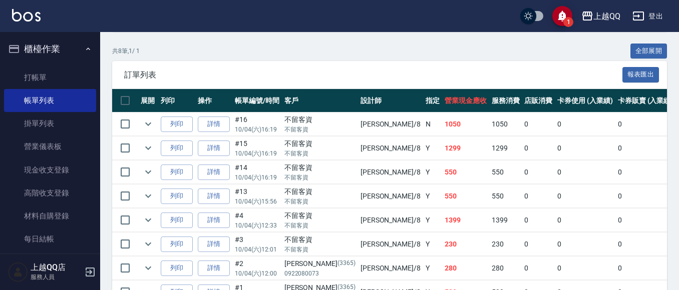
scroll to position [282, 0]
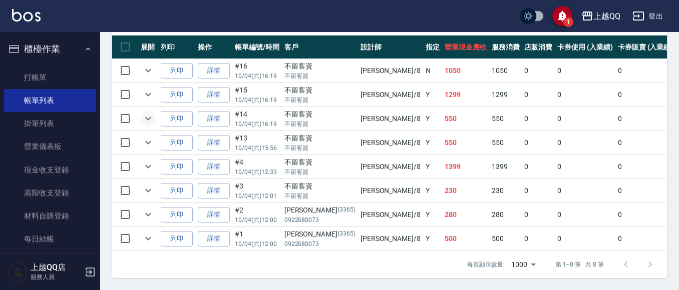
type input "[PERSON_NAME]-8"
click at [146, 113] on icon "expand row" at bounding box center [148, 119] width 12 height 12
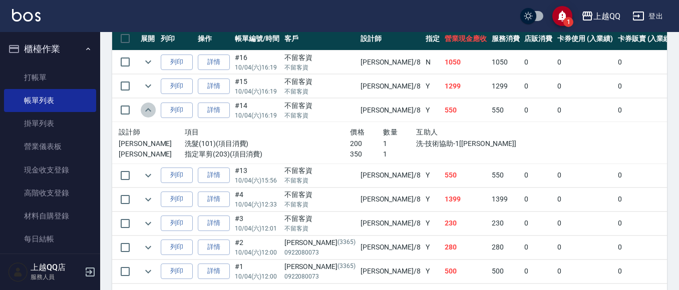
click at [146, 111] on icon "expand row" at bounding box center [148, 110] width 6 height 4
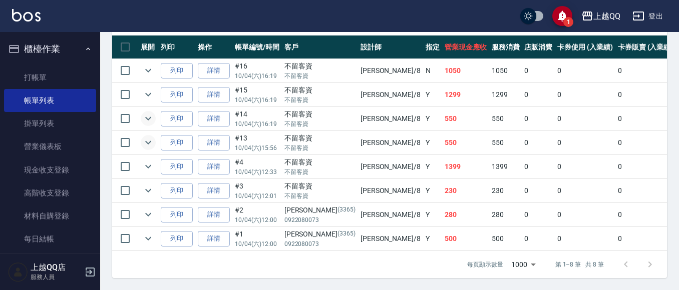
click at [146, 137] on icon "expand row" at bounding box center [148, 143] width 12 height 12
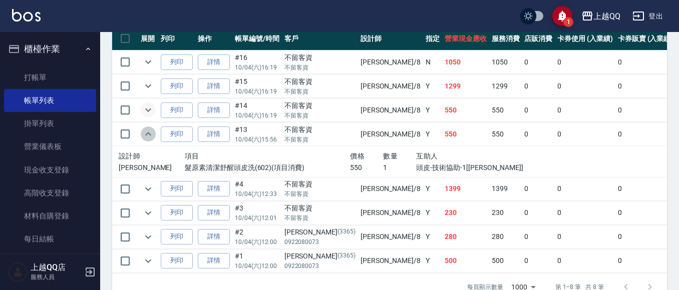
click at [146, 133] on icon "expand row" at bounding box center [148, 134] width 12 height 12
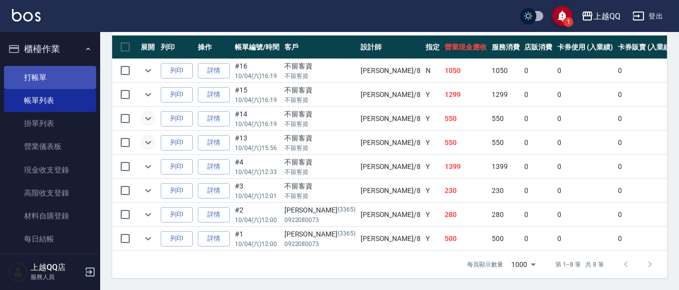
click at [48, 76] on link "打帳單" at bounding box center [50, 77] width 92 height 23
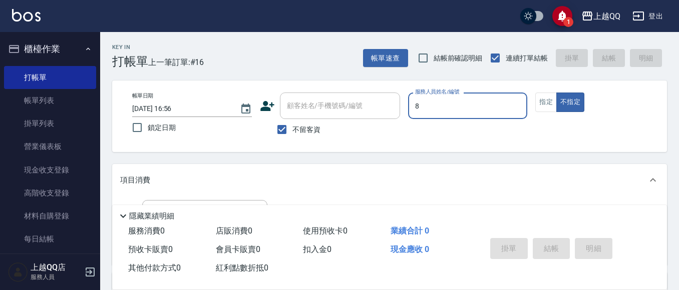
type input "[PERSON_NAME]-8"
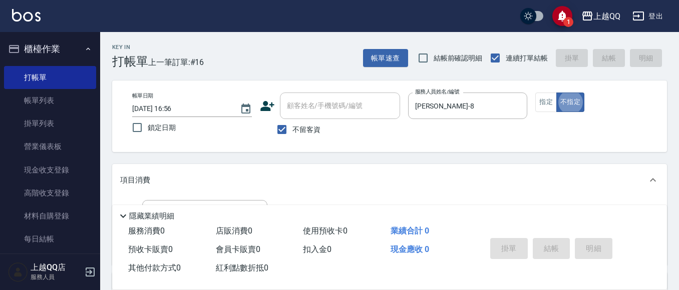
type button "false"
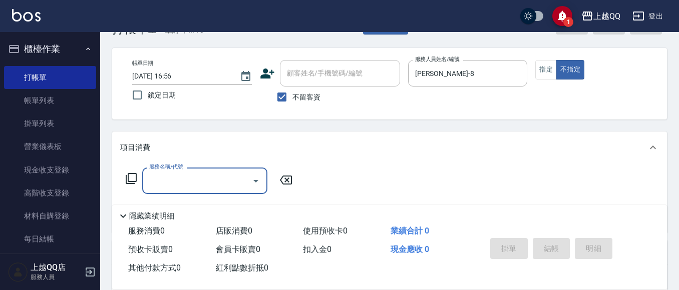
scroll to position [37, 0]
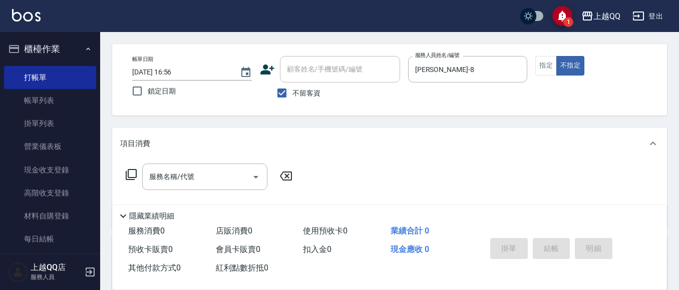
click at [135, 174] on icon at bounding box center [131, 175] width 12 height 12
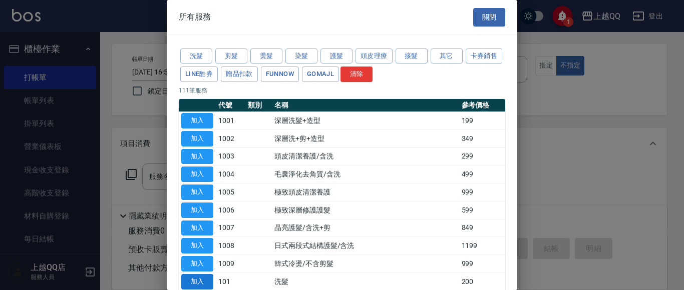
click at [185, 285] on button "加入" at bounding box center [197, 282] width 32 height 16
type input "洗髮(101)"
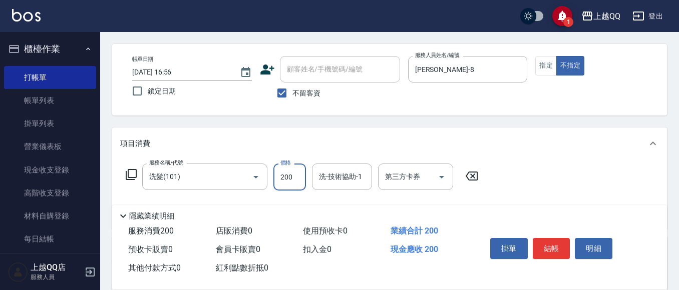
click at [302, 180] on input "200" at bounding box center [289, 177] width 33 height 27
type input "300"
click at [338, 181] on div "洗-技術協助-1 洗-技術協助-1" at bounding box center [342, 177] width 60 height 27
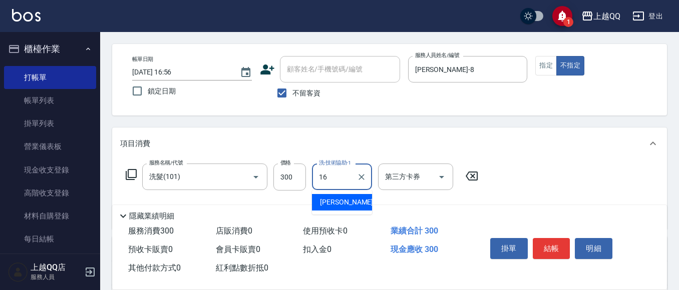
click at [346, 203] on div "[PERSON_NAME] -16" at bounding box center [342, 202] width 60 height 17
type input "[PERSON_NAME]-16"
click at [548, 246] on button "結帳" at bounding box center [552, 248] width 38 height 21
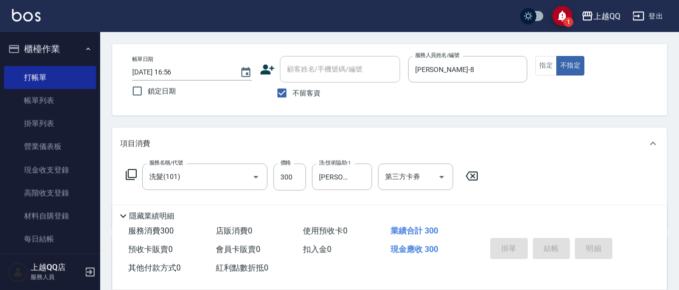
type input "[DATE] 17:24"
